Goal: Information Seeking & Learning: Learn about a topic

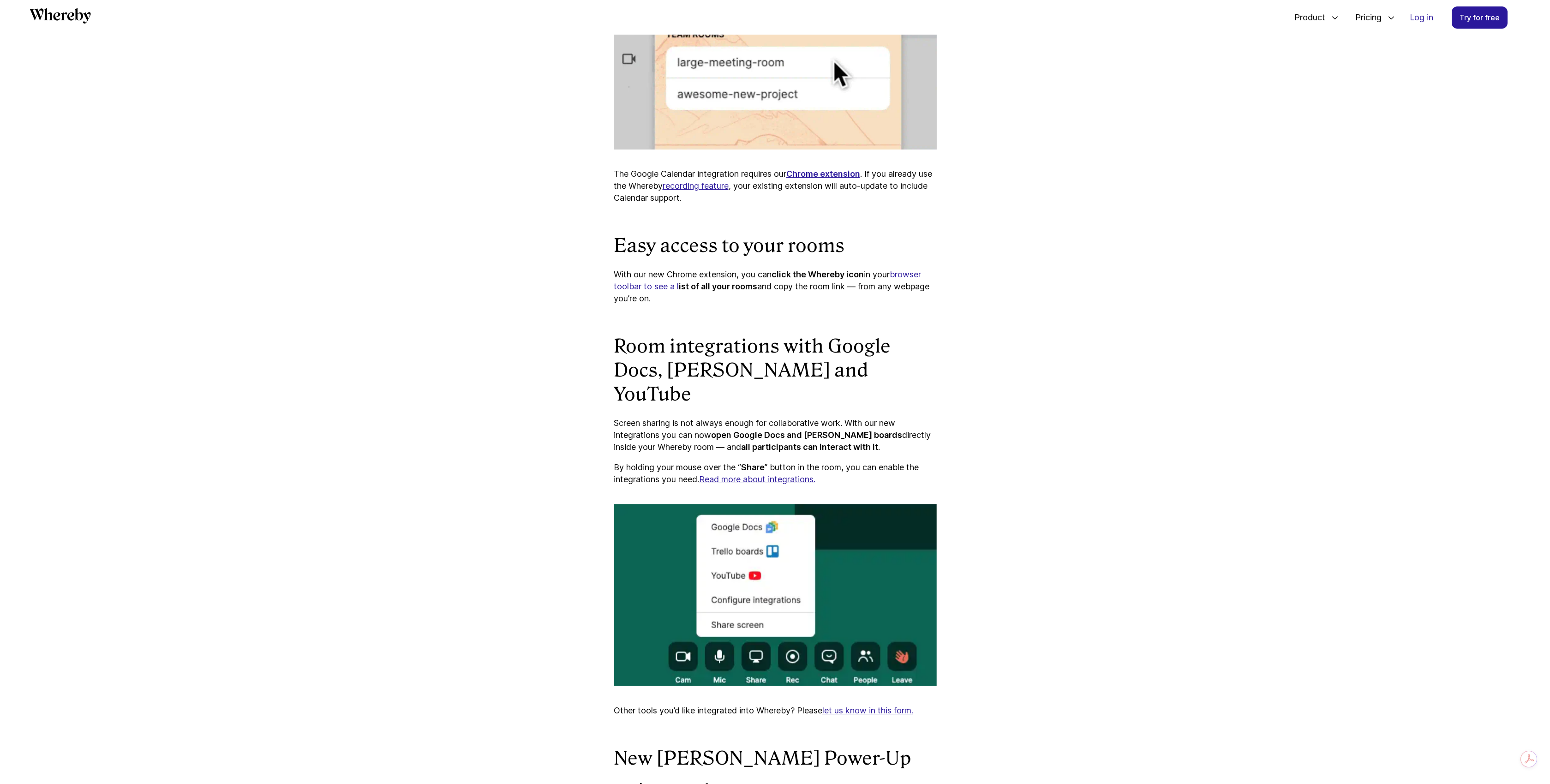
scroll to position [670, 0]
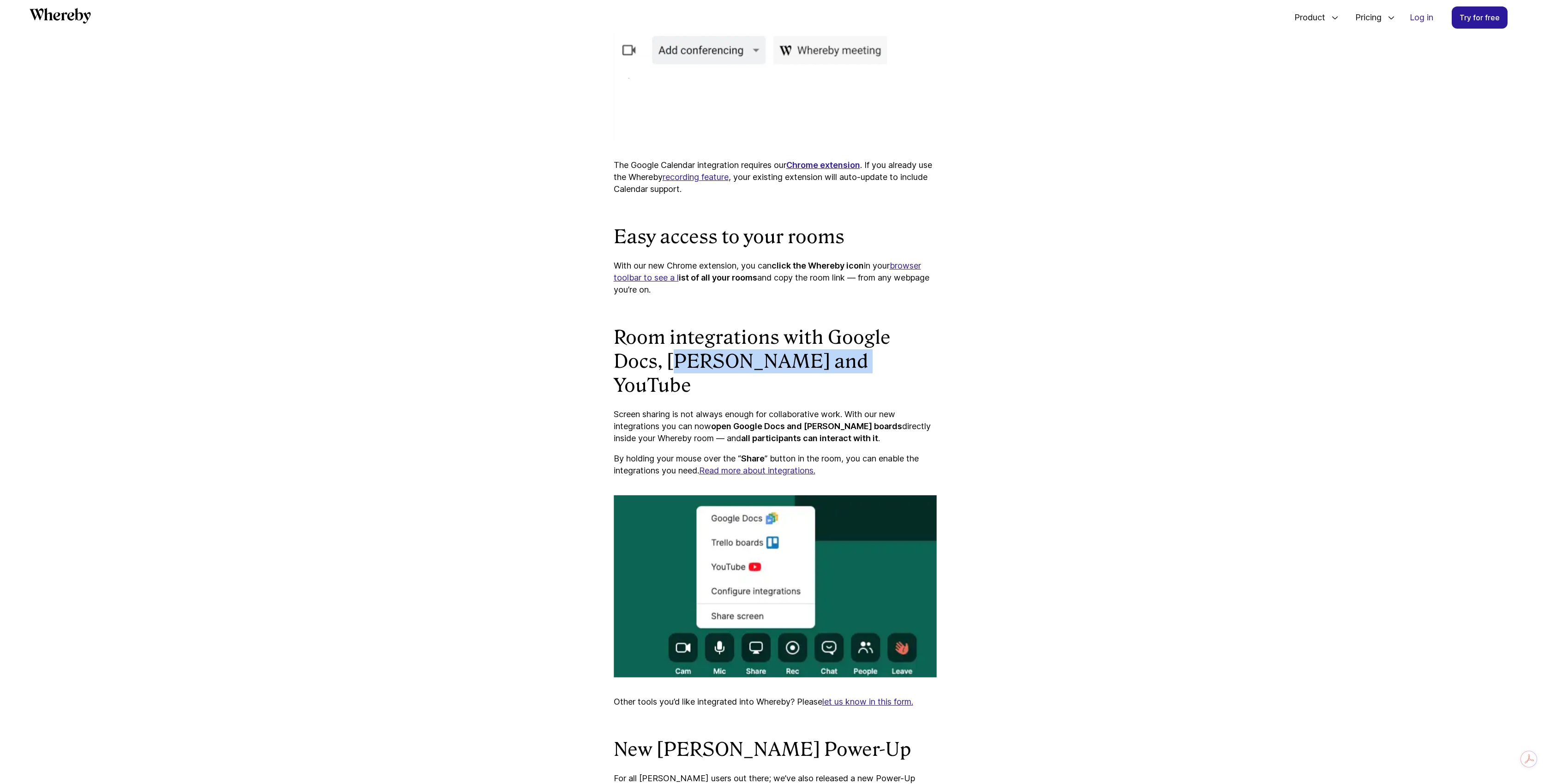
drag, startPoint x: 673, startPoint y: 348, endPoint x: 837, endPoint y: 347, distance: 164.0
click at [837, 347] on h2 "Room integrations with Google Docs, [PERSON_NAME] and YouTube" at bounding box center [775, 362] width 323 height 72
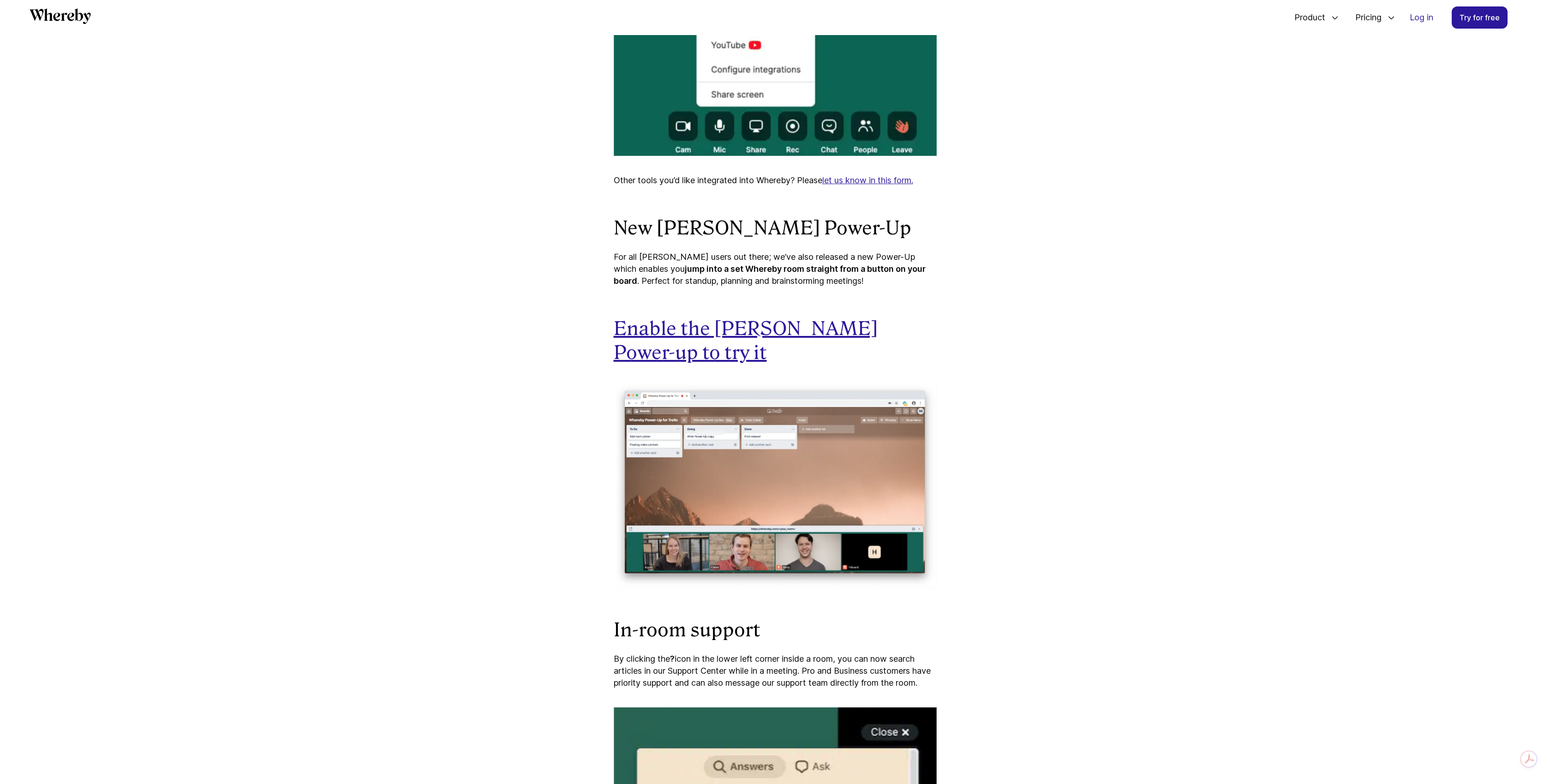
scroll to position [0, 0]
